Goal: Information Seeking & Learning: Learn about a topic

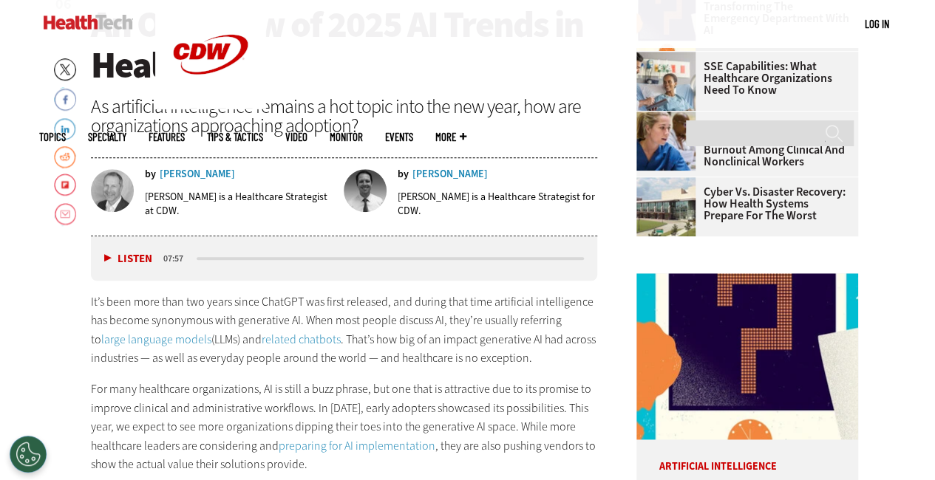
scroll to position [529, 0]
click at [523, 355] on p "It’s been more than two years since ChatGPT was first released, and during that…" at bounding box center [344, 330] width 507 height 75
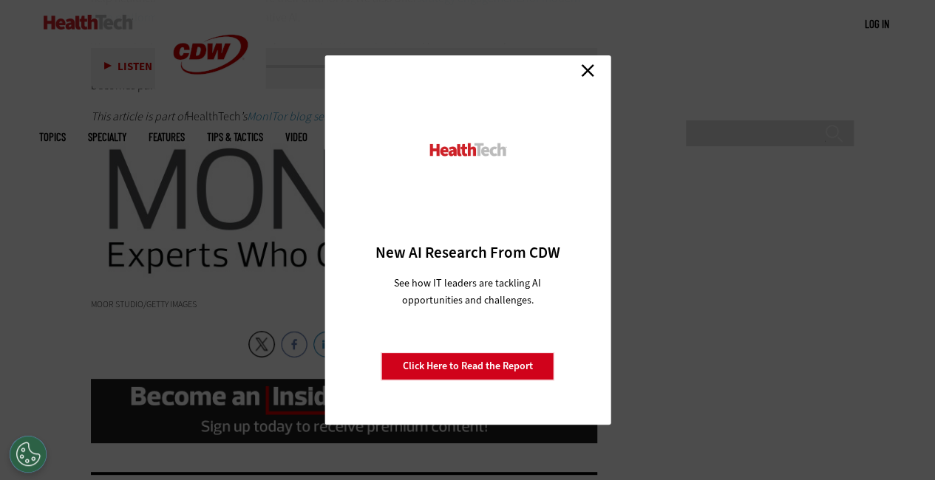
scroll to position [2894, 0]
click at [593, 72] on link "Close" at bounding box center [588, 70] width 22 height 22
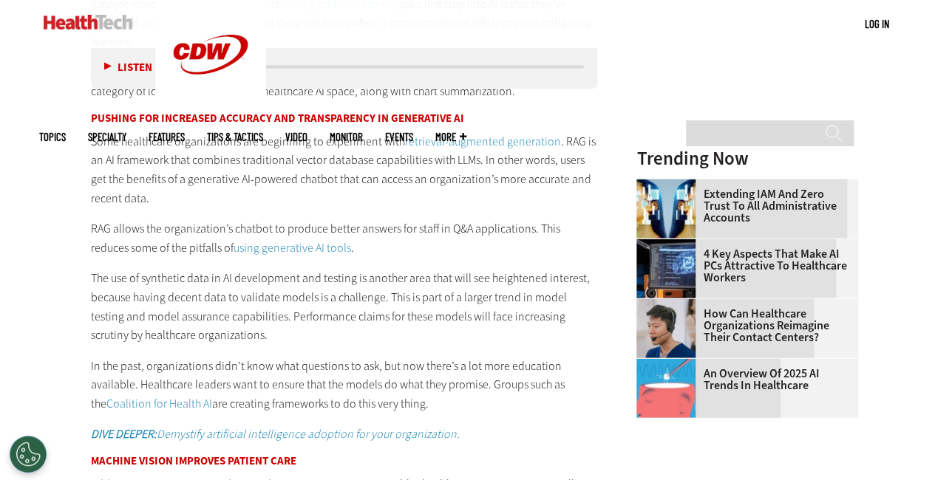
scroll to position [1531, 0]
drag, startPoint x: 92, startPoint y: 277, endPoint x: 230, endPoint y: 282, distance: 137.6
drag, startPoint x: 230, startPoint y: 282, endPoint x: 95, endPoint y: 264, distance: 135.8
click at [95, 279] on p "The use of synthetic data in AI development and testing is another area that wi…" at bounding box center [344, 307] width 507 height 75
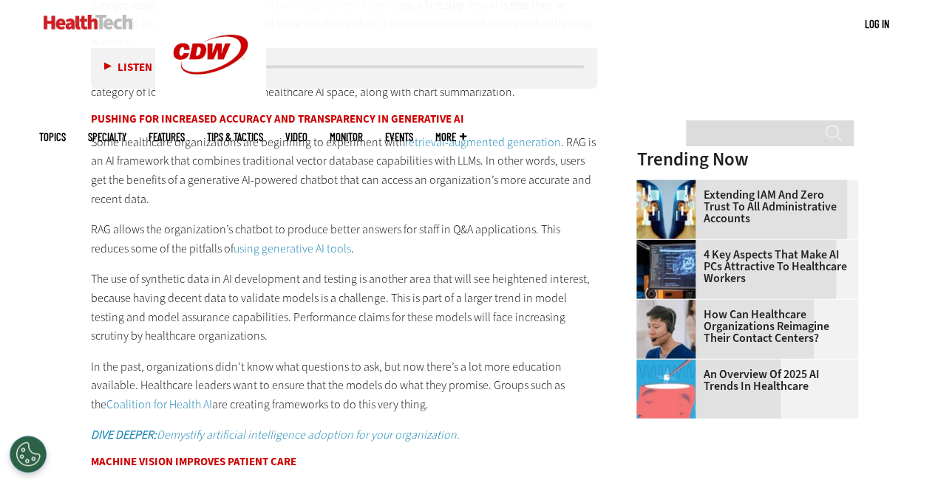
drag, startPoint x: 92, startPoint y: 281, endPoint x: 191, endPoint y: 286, distance: 99.9
drag, startPoint x: 191, startPoint y: 286, endPoint x: 96, endPoint y: 279, distance: 95.6
click at [96, 279] on p "The use of synthetic data in AI development and testing is another area that wi…" at bounding box center [344, 307] width 507 height 75
drag, startPoint x: 95, startPoint y: 275, endPoint x: 191, endPoint y: 282, distance: 96.4
drag, startPoint x: 191, startPoint y: 282, endPoint x: 123, endPoint y: 293, distance: 69.6
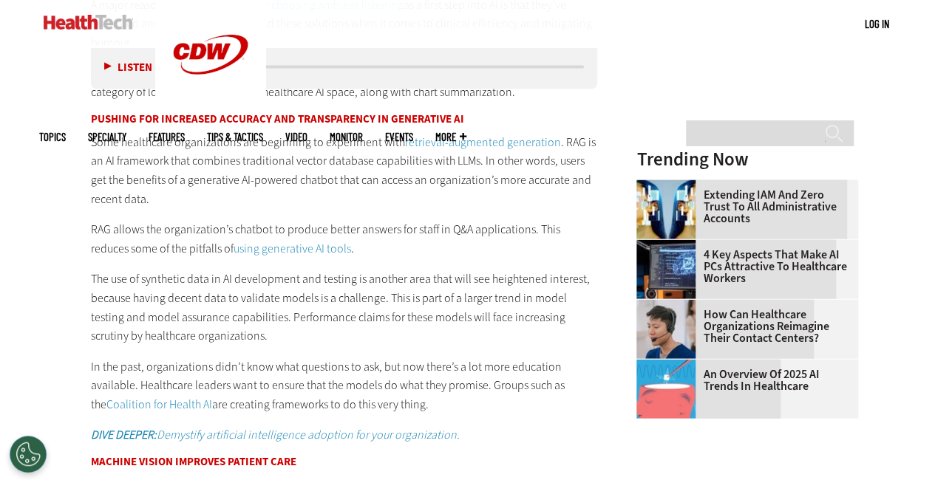
click at [123, 293] on p "The use of synthetic data in AI development and testing is another area that wi…" at bounding box center [344, 307] width 507 height 75
drag, startPoint x: 93, startPoint y: 277, endPoint x: 213, endPoint y: 336, distance: 133.5
click at [213, 336] on p "The use of synthetic data in AI development and testing is another area that wi…" at bounding box center [344, 307] width 507 height 75
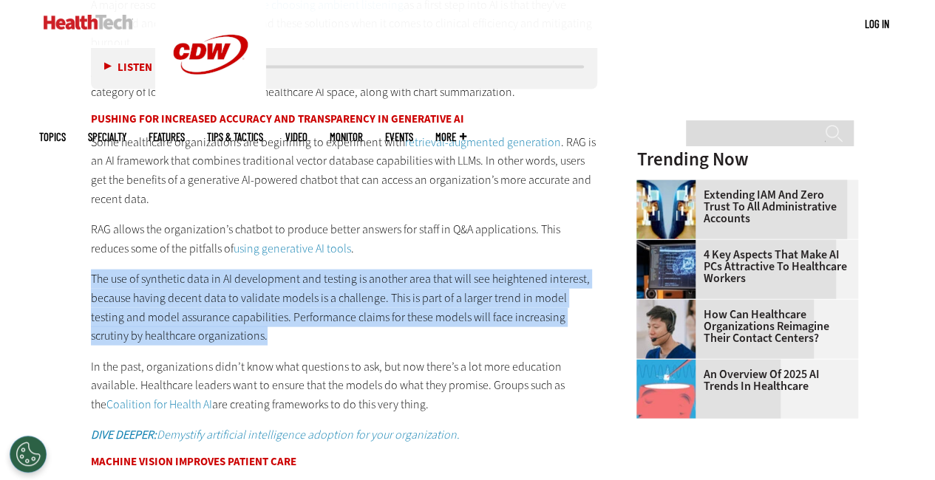
drag, startPoint x: 90, startPoint y: 276, endPoint x: 229, endPoint y: 328, distance: 148.5
click at [229, 328] on p "The use of synthetic data in AI development and testing is another area that wi…" at bounding box center [344, 307] width 507 height 75
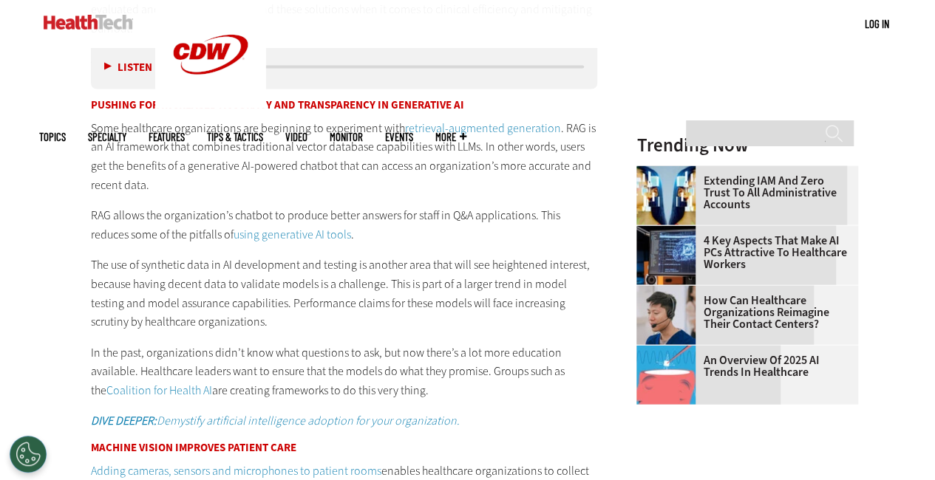
scroll to position [1530, 0]
